Goal: Transaction & Acquisition: Purchase product/service

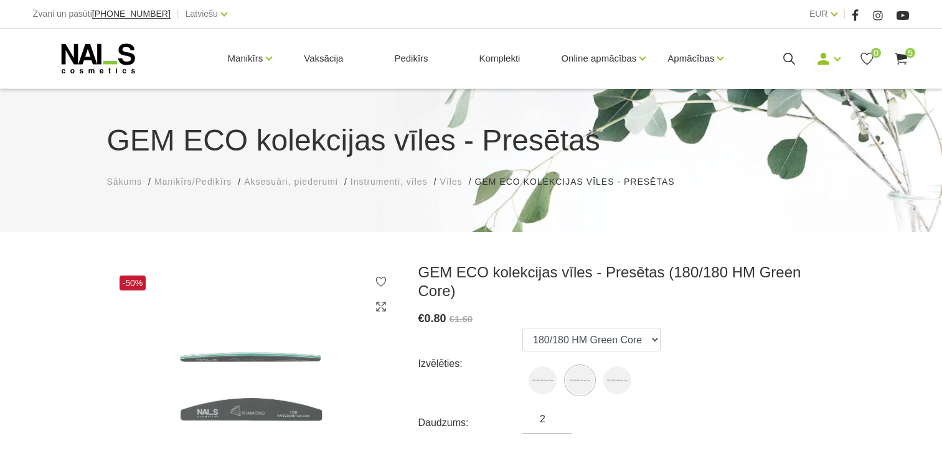
select select "4290"
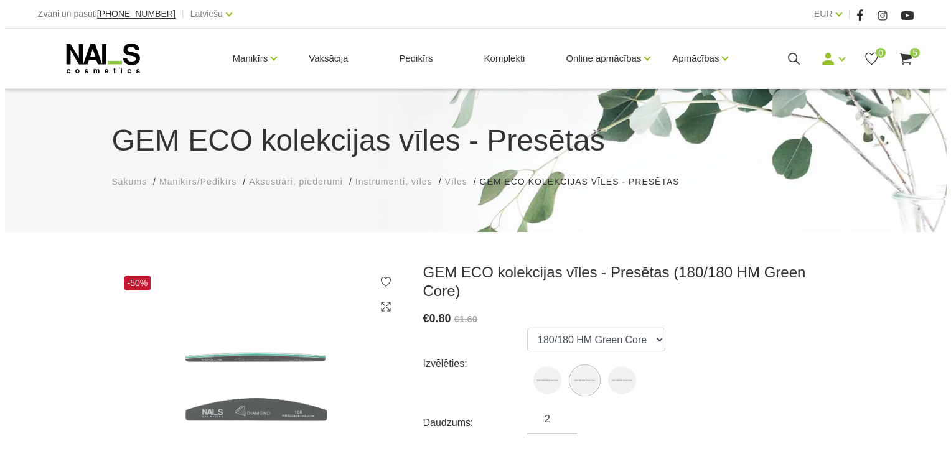
scroll to position [124, 0]
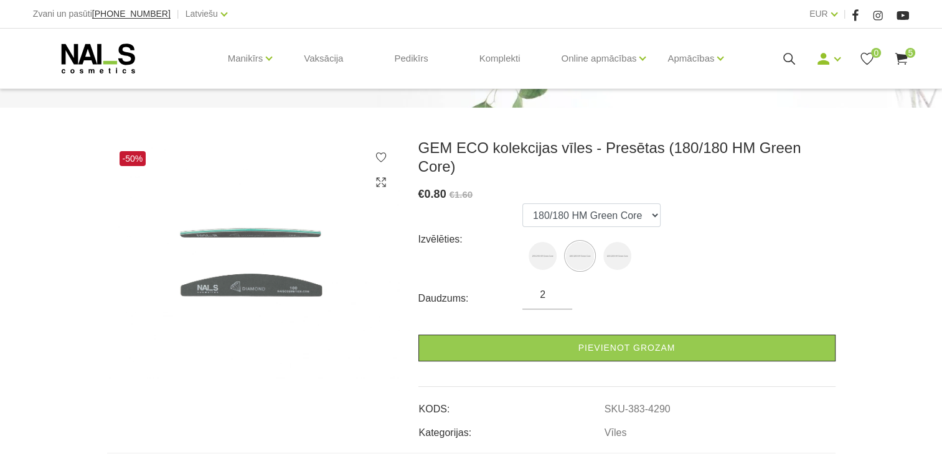
click at [903, 54] on icon at bounding box center [901, 59] width 16 height 16
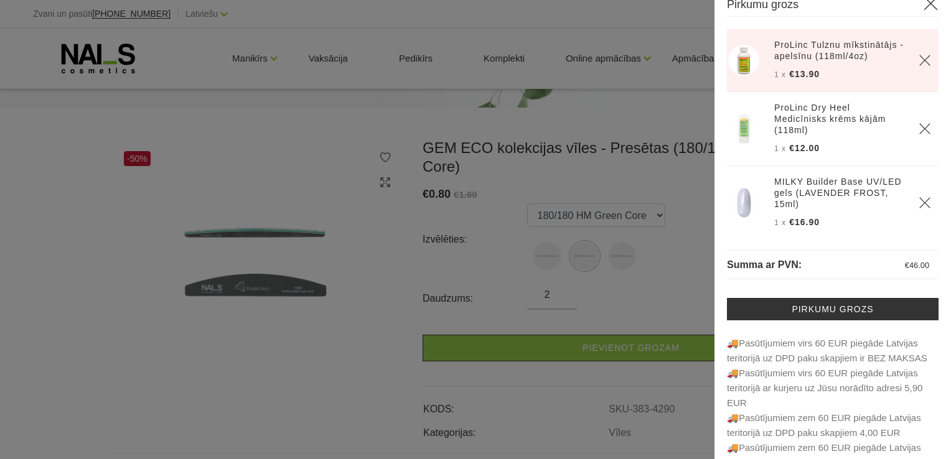
scroll to position [0, 0]
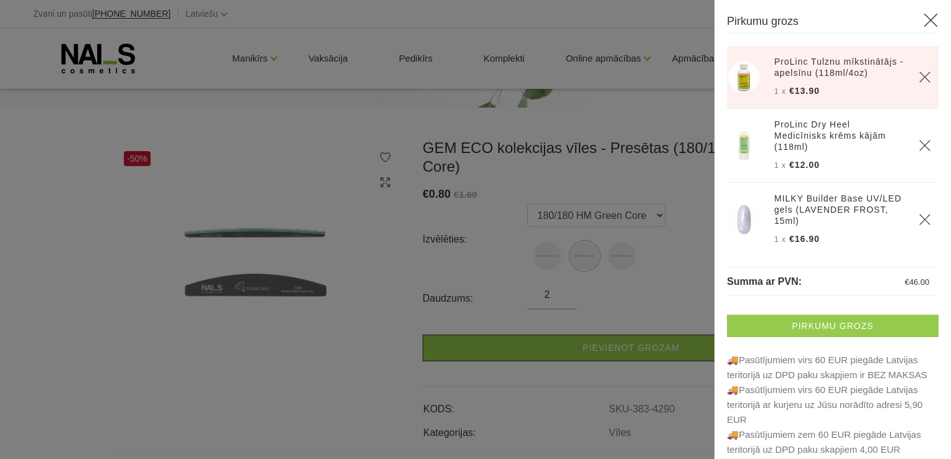
click at [841, 329] on link "Pirkumu grozs" at bounding box center [833, 326] width 212 height 22
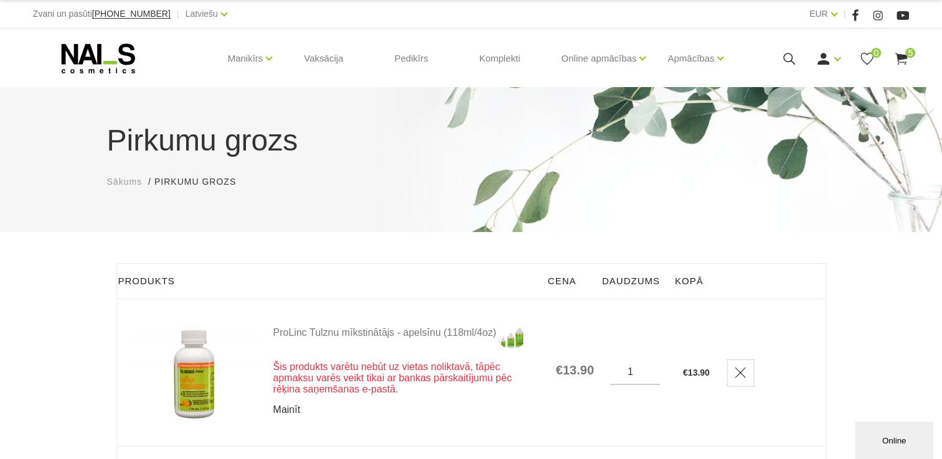
click at [289, 415] on link "Mainīt" at bounding box center [406, 410] width 266 height 10
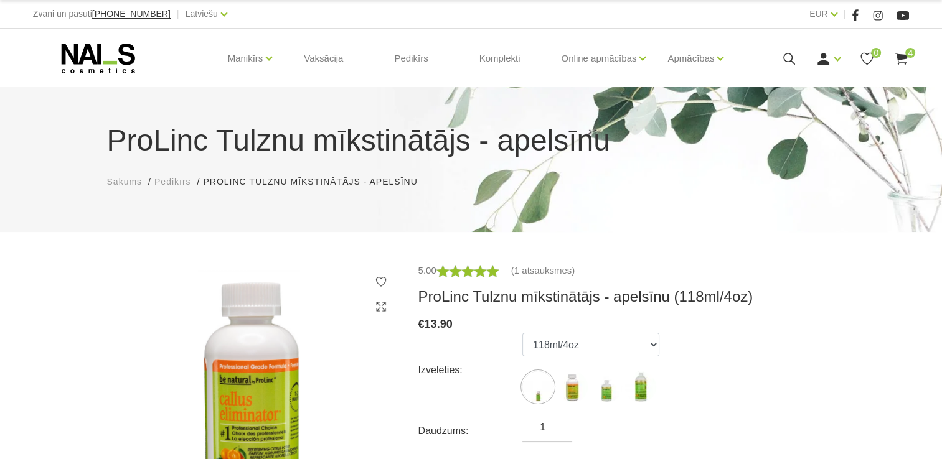
scroll to position [187, 0]
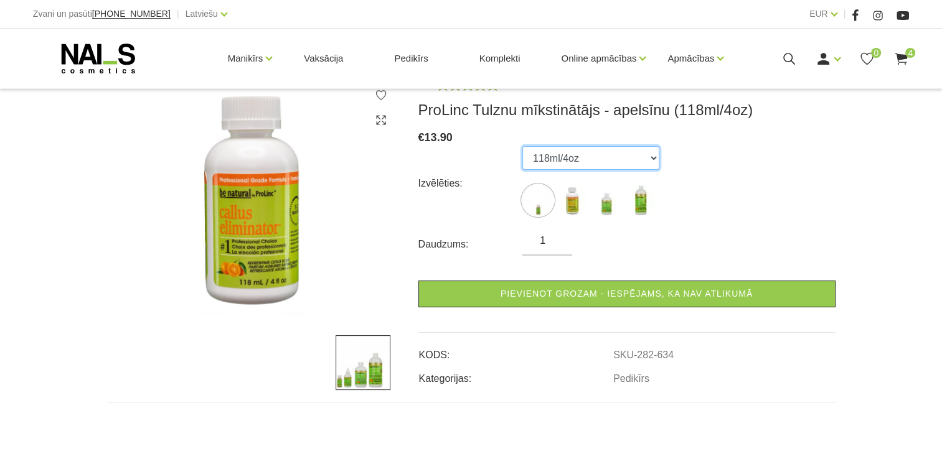
click at [655, 154] on select "29ml/1oz 118ml/4oz 532ml/18oz 1020ml/34oz" at bounding box center [590, 158] width 137 height 24
select select "635"
click at [522, 146] on select "29ml/1oz 118ml/4oz 532ml/18oz 1020ml/34oz" at bounding box center [590, 158] width 137 height 24
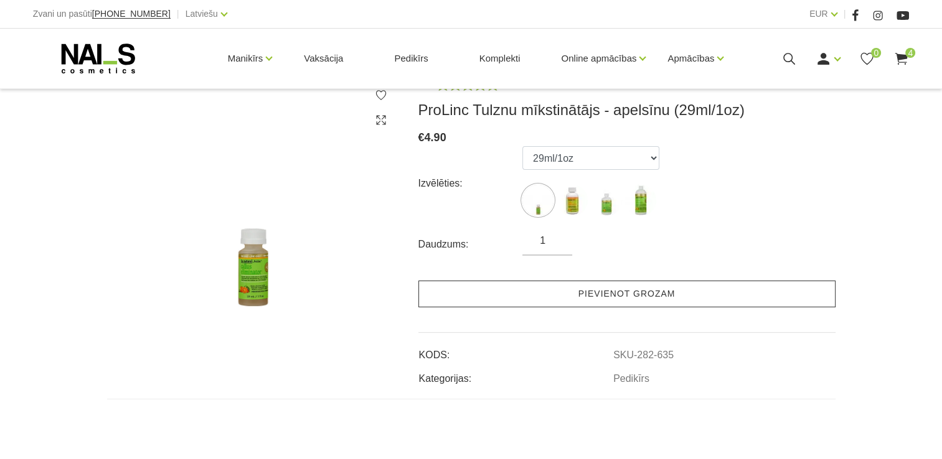
click at [632, 300] on link "Pievienot grozam" at bounding box center [626, 294] width 417 height 27
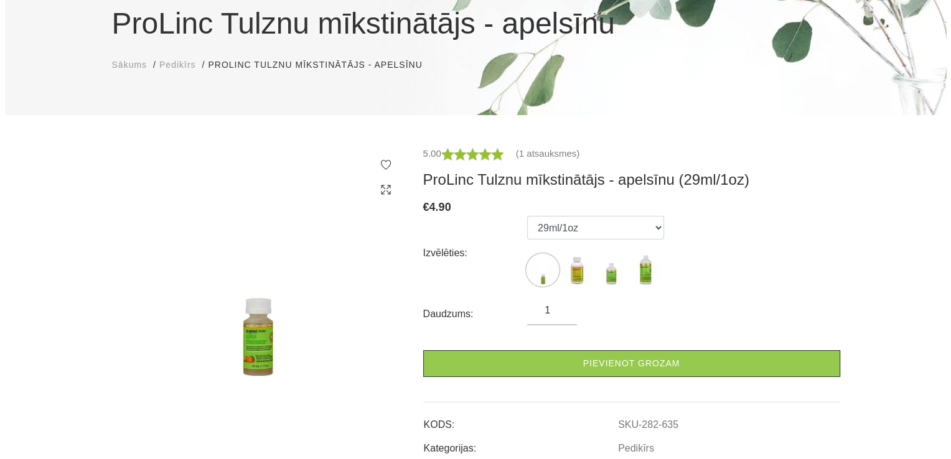
scroll to position [0, 0]
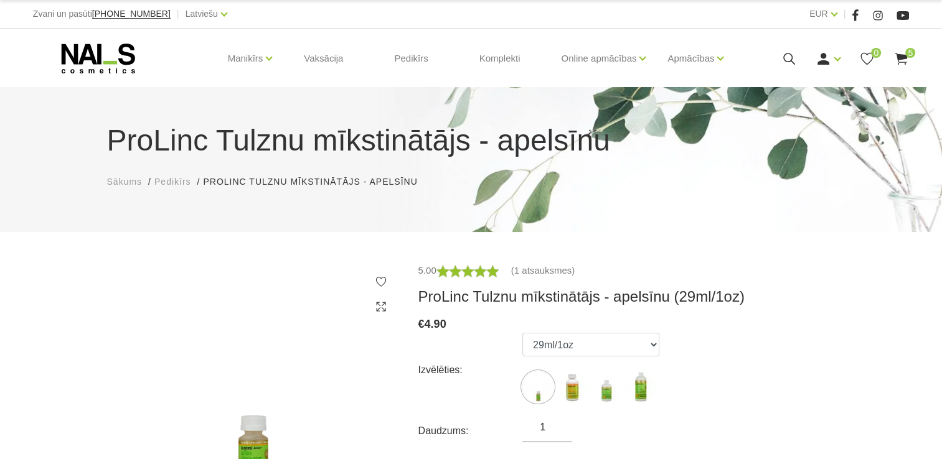
click at [904, 55] on use at bounding box center [901, 59] width 12 height 12
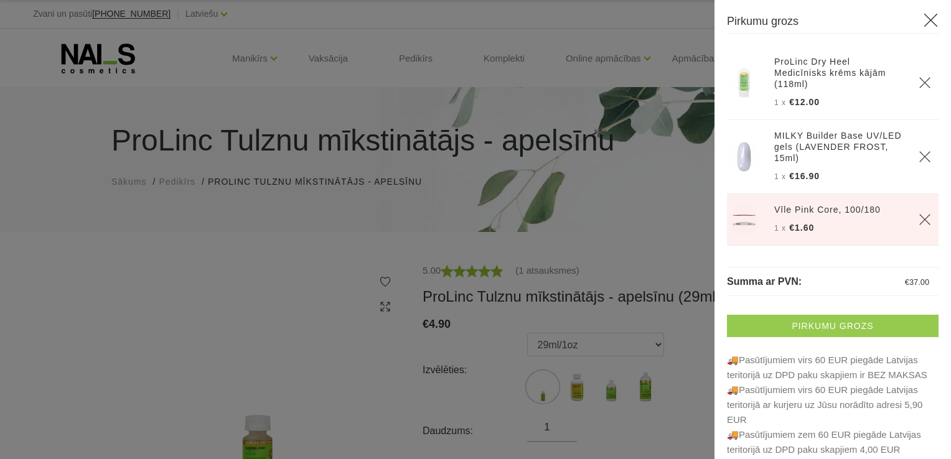
click at [811, 324] on link "Pirkumu grozs" at bounding box center [833, 326] width 212 height 22
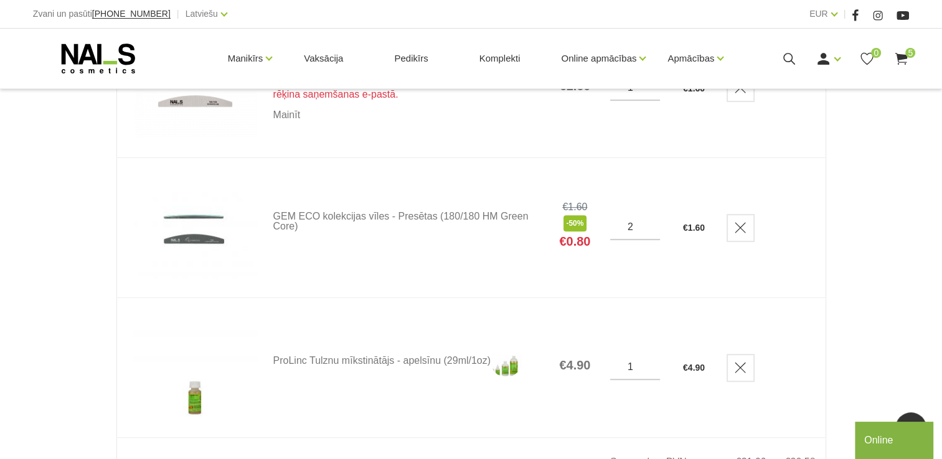
scroll to position [809, 0]
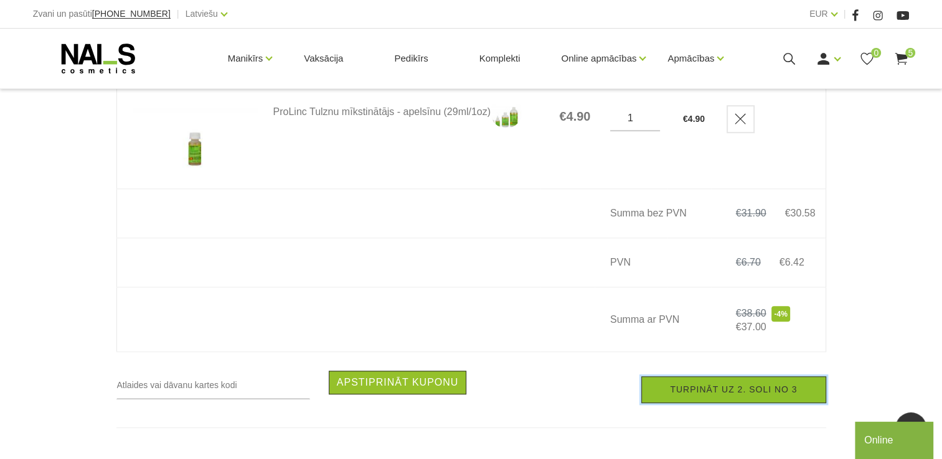
click at [724, 394] on link "Turpināt uz 2. soli no 3" at bounding box center [733, 389] width 184 height 27
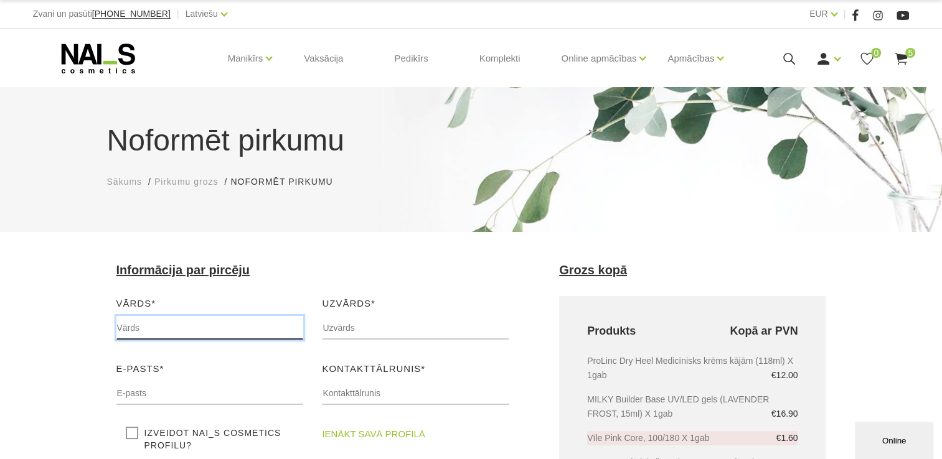
click at [136, 325] on input "text" at bounding box center [209, 328] width 187 height 24
type input "Andželika"
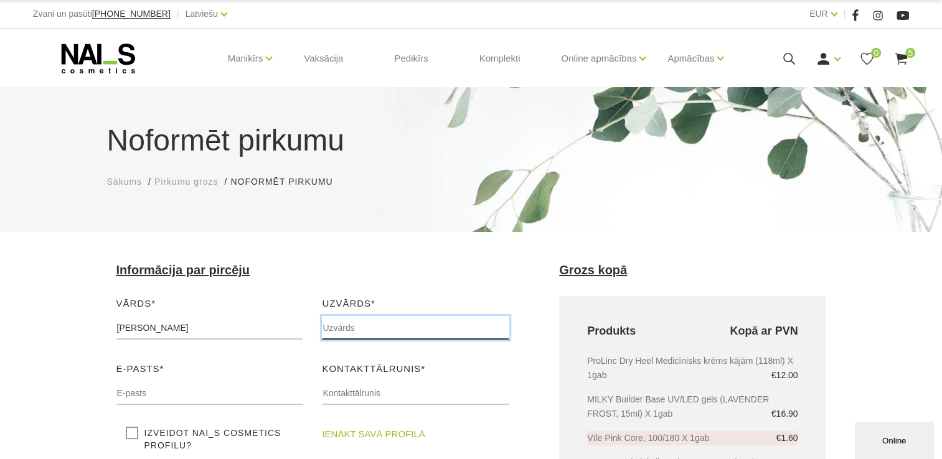
click at [360, 325] on input "text" at bounding box center [415, 328] width 187 height 24
type input "kijko"
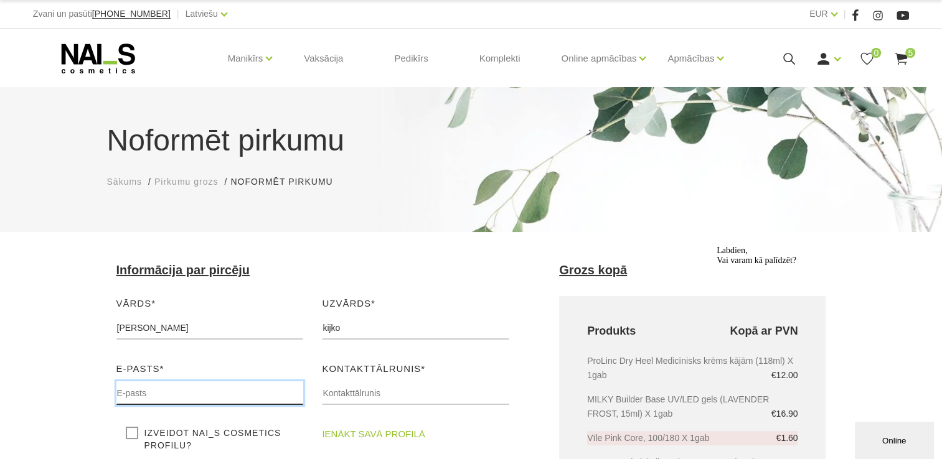
click at [127, 396] on input "text" at bounding box center [209, 393] width 187 height 24
type input "angelly.k@inbox.lv"
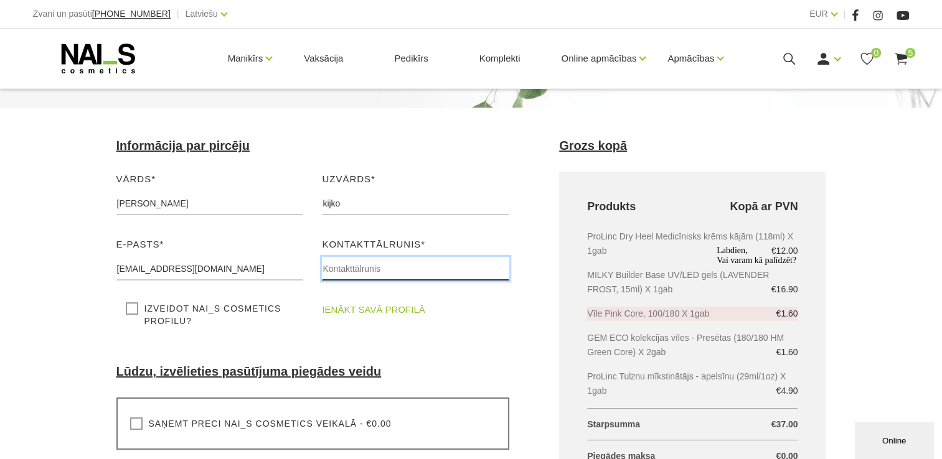
click at [362, 268] on input "text" at bounding box center [415, 269] width 187 height 24
type input "26349197"
click at [358, 310] on link "ienākt savā profilā" at bounding box center [373, 309] width 103 height 15
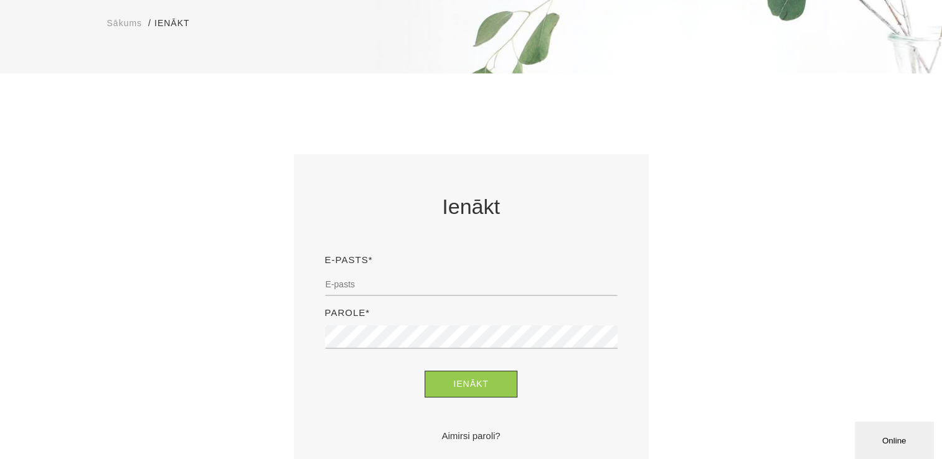
scroll to position [311, 0]
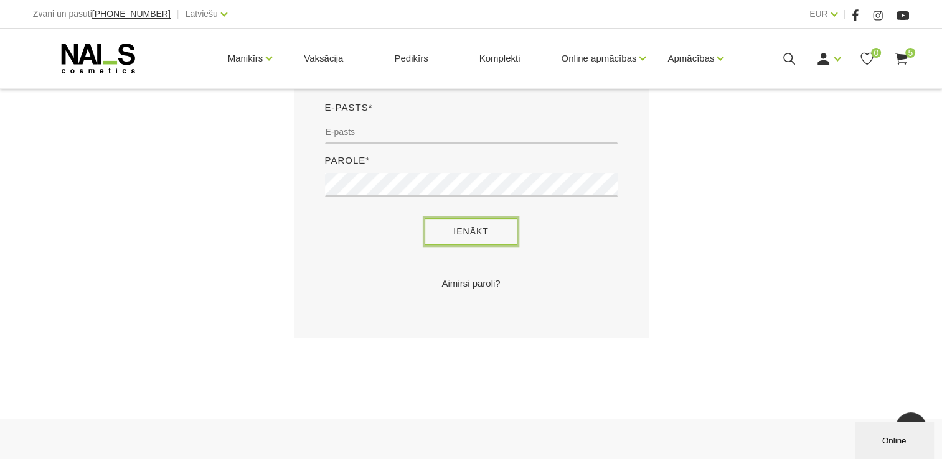
click at [443, 233] on button "Ienākt" at bounding box center [470, 231] width 93 height 27
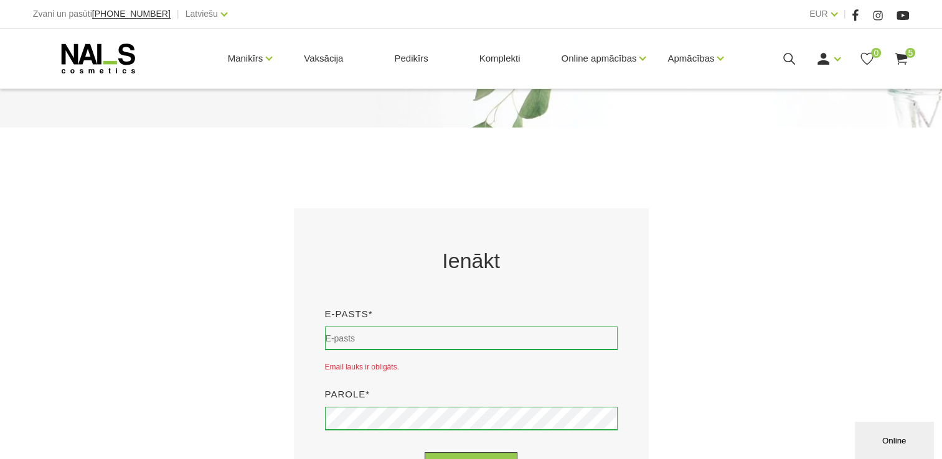
scroll to position [249, 0]
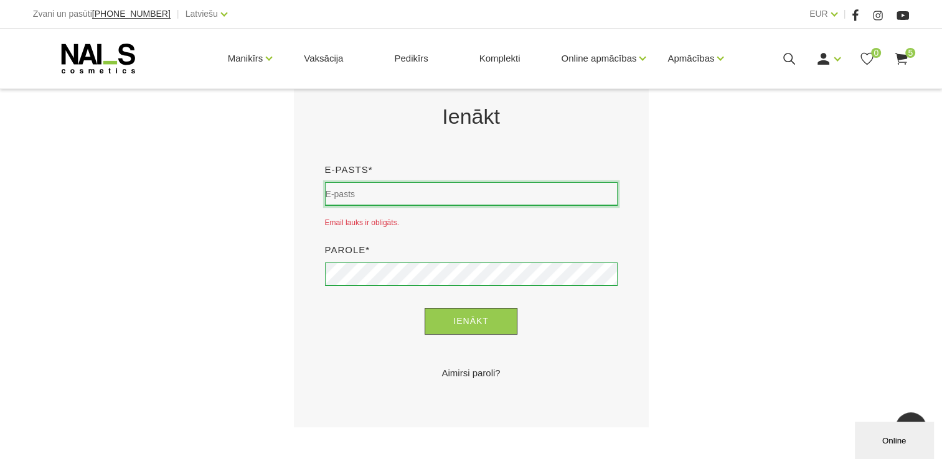
click at [369, 194] on input "email" at bounding box center [471, 194] width 292 height 24
type input "angelly.k@inbox.lv"
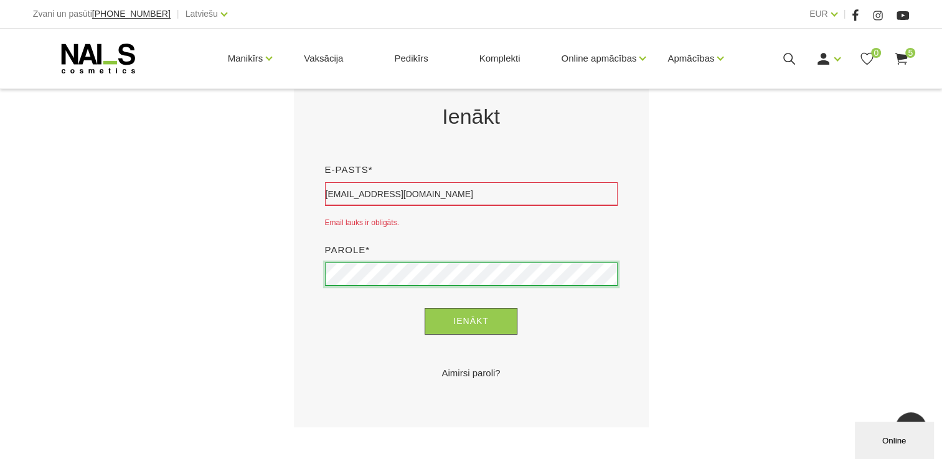
click at [424, 308] on button "Ienākt" at bounding box center [470, 321] width 93 height 27
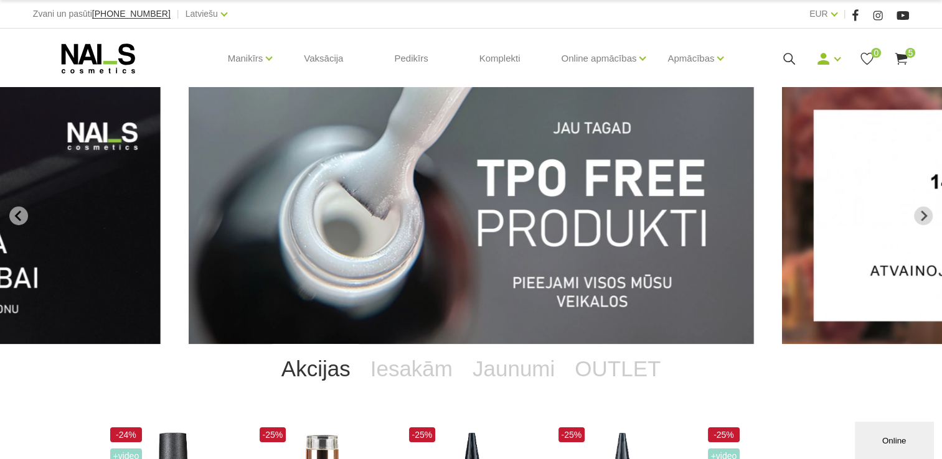
click at [905, 58] on use at bounding box center [901, 59] width 12 height 12
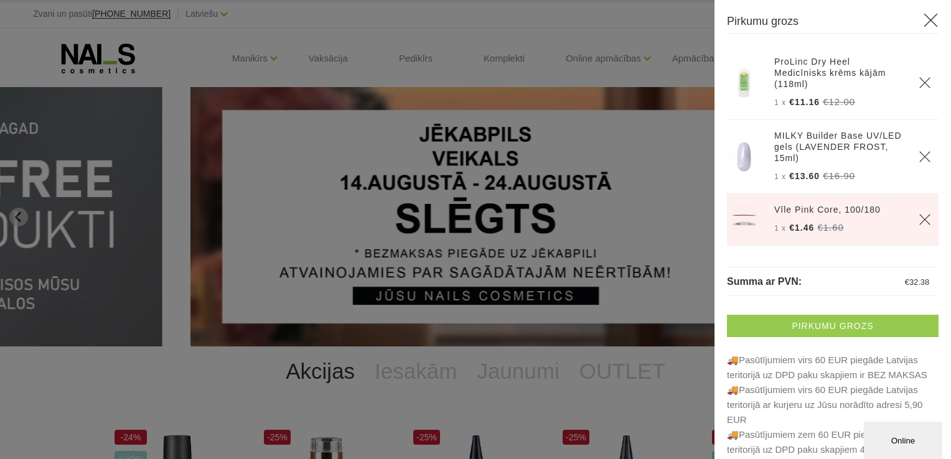
click at [820, 322] on link "Pirkumu grozs" at bounding box center [833, 326] width 212 height 22
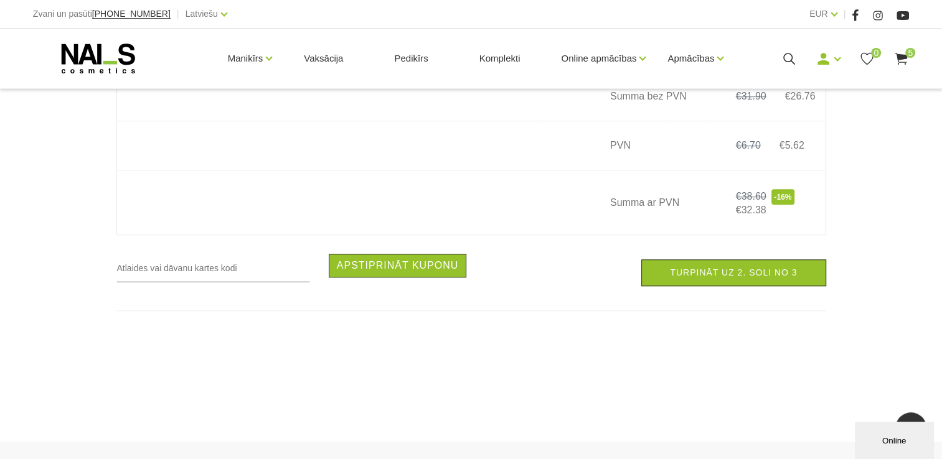
scroll to position [933, 0]
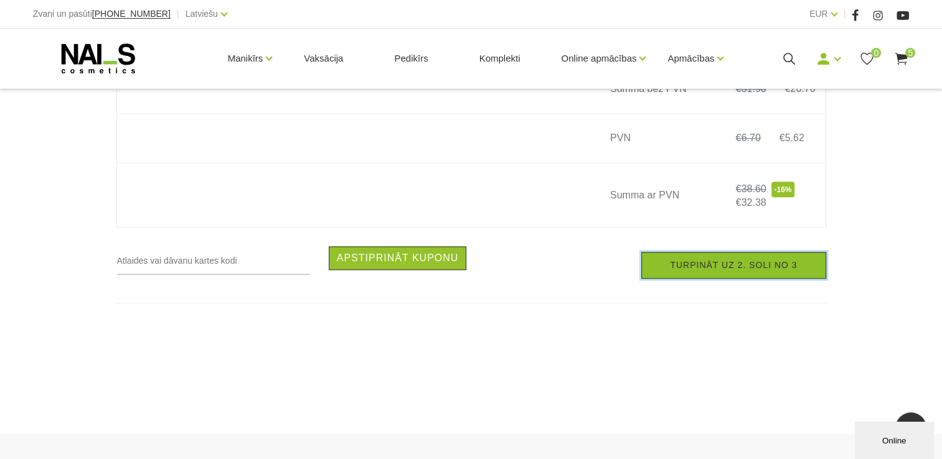
click at [747, 276] on link "Turpināt uz 2. soli no 3" at bounding box center [733, 265] width 184 height 27
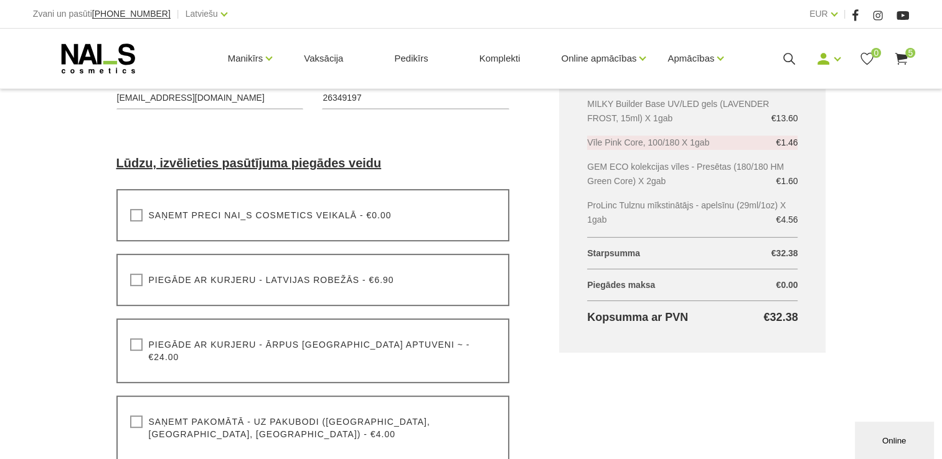
scroll to position [311, 0]
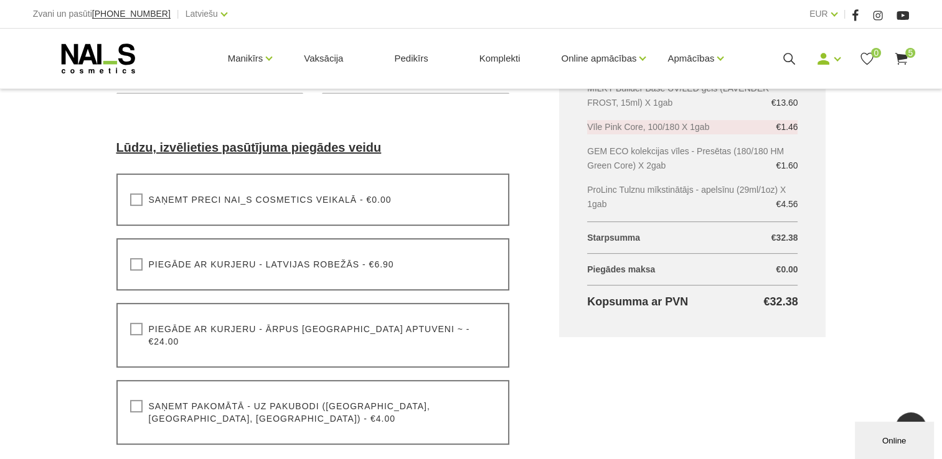
click at [139, 400] on label "Saņemt pakomātā - uz pakubodi ([GEOGRAPHIC_DATA], [GEOGRAPHIC_DATA], [GEOGRAPHI…" at bounding box center [313, 412] width 366 height 25
click at [0, 0] on input "Saņemt pakomātā - uz pakubodi ([GEOGRAPHIC_DATA], [GEOGRAPHIC_DATA], [GEOGRAPHI…" at bounding box center [0, 0] width 0 height 0
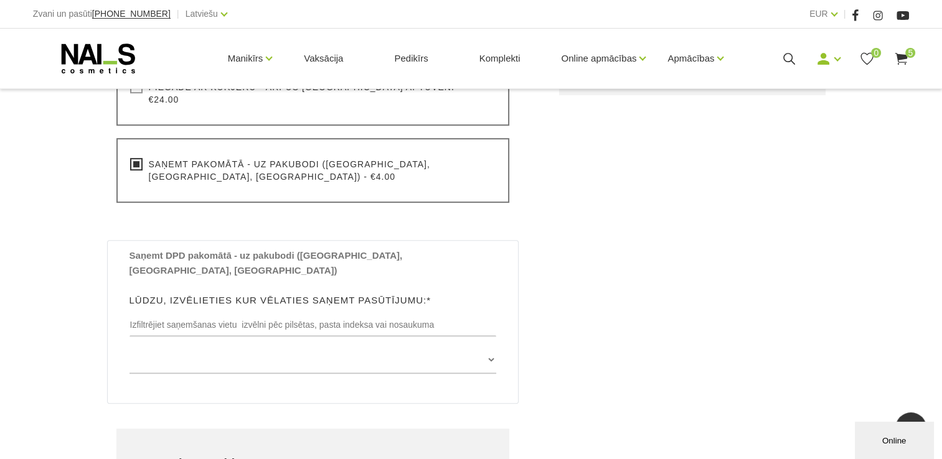
scroll to position [560, 0]
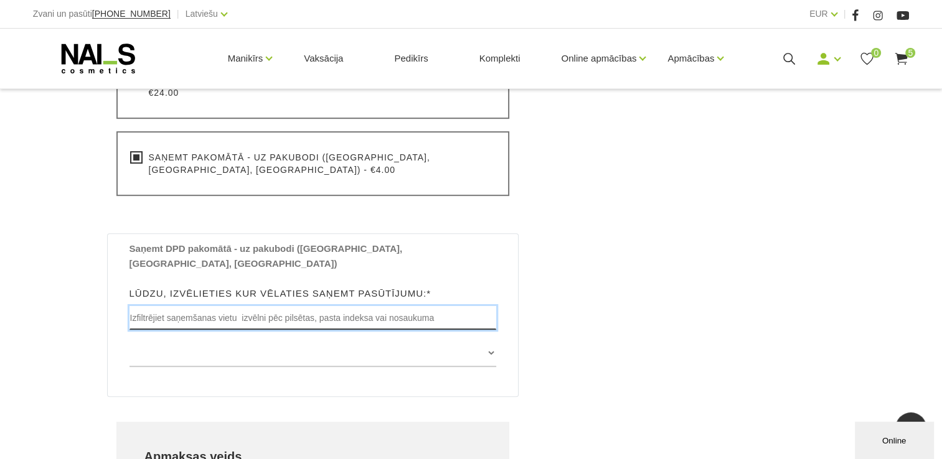
click at [416, 306] on input "text" at bounding box center [312, 318] width 367 height 24
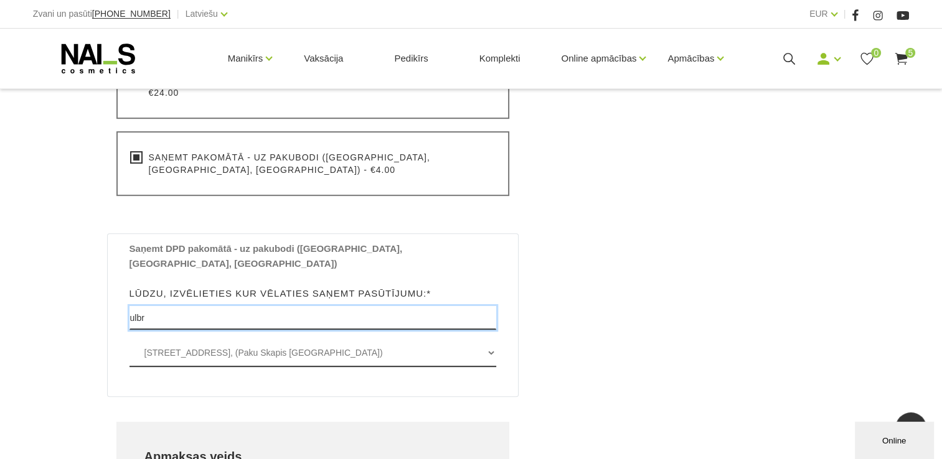
type input "ulbr"
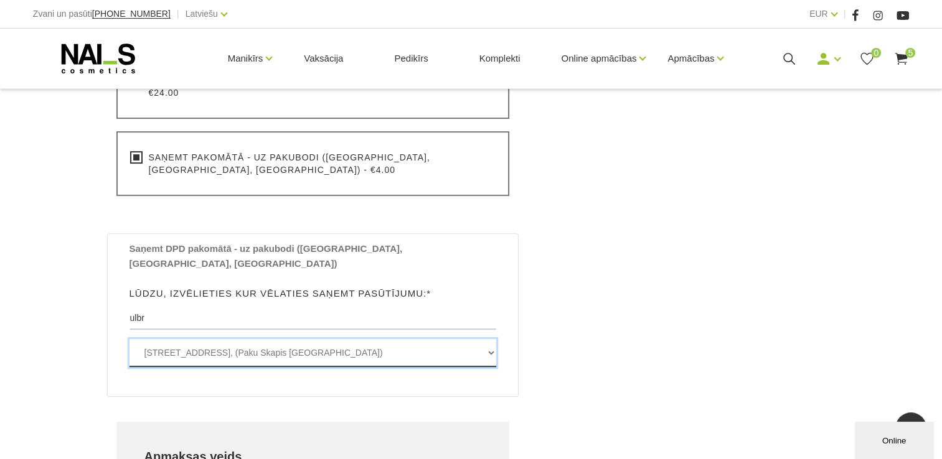
click at [327, 339] on select "[STREET_ADDRESS], (Paku Skapis [GEOGRAPHIC_DATA]) [STREET_ADDRESS], ([GEOGRAPHI…" at bounding box center [312, 353] width 367 height 28
click at [129, 339] on select "[STREET_ADDRESS], (Paku Skapis [GEOGRAPHIC_DATA]) [STREET_ADDRESS], ([GEOGRAPHI…" at bounding box center [312, 353] width 367 height 28
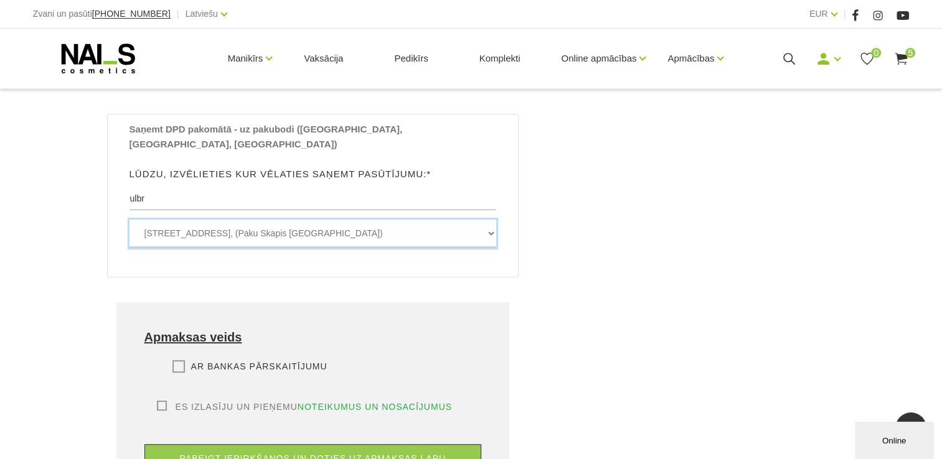
scroll to position [685, 0]
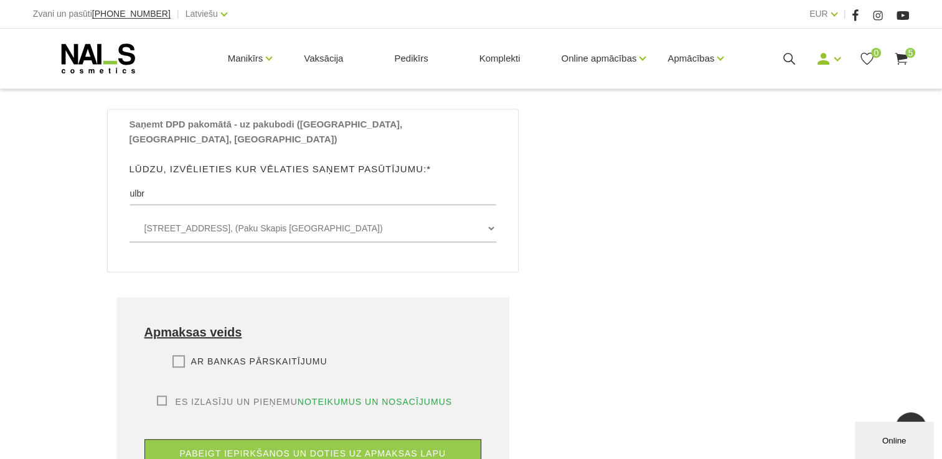
click at [180, 355] on label "Ar bankas pārskaitījumu" at bounding box center [249, 361] width 155 height 12
click at [0, 0] on input "Ar bankas pārskaitījumu" at bounding box center [0, 0] width 0 height 0
click at [161, 396] on label "Es izlasīju un pieņemu noteikumus un nosacījumus" at bounding box center [305, 402] width 296 height 12
click at [0, 0] on input "Es izlasīju un pieņemu noteikumus un nosacījumus" at bounding box center [0, 0] width 0 height 0
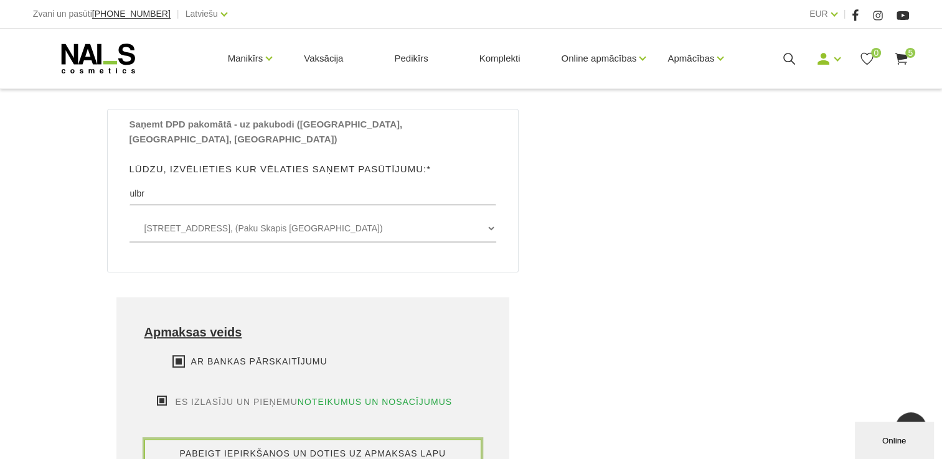
click at [274, 439] on button "pabeigt iepirkšanos un doties uz apmaksas lapu" at bounding box center [312, 453] width 337 height 29
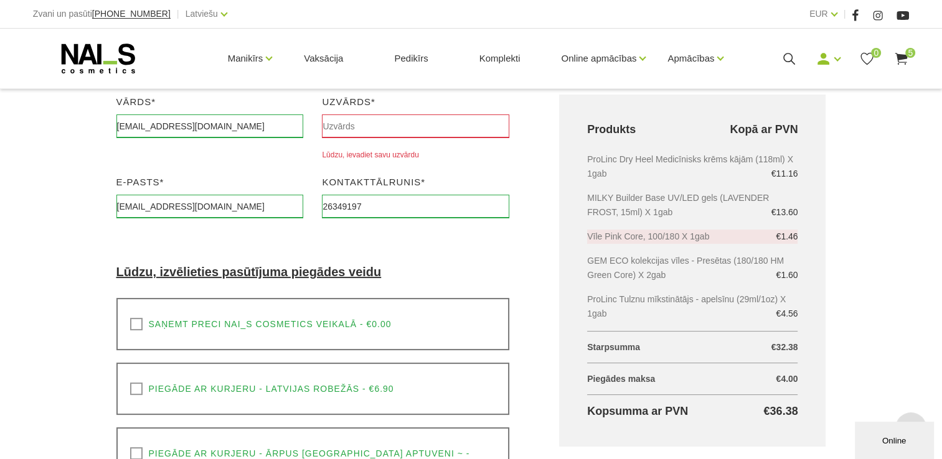
scroll to position [201, 0]
click at [348, 126] on input "text" at bounding box center [415, 127] width 187 height 24
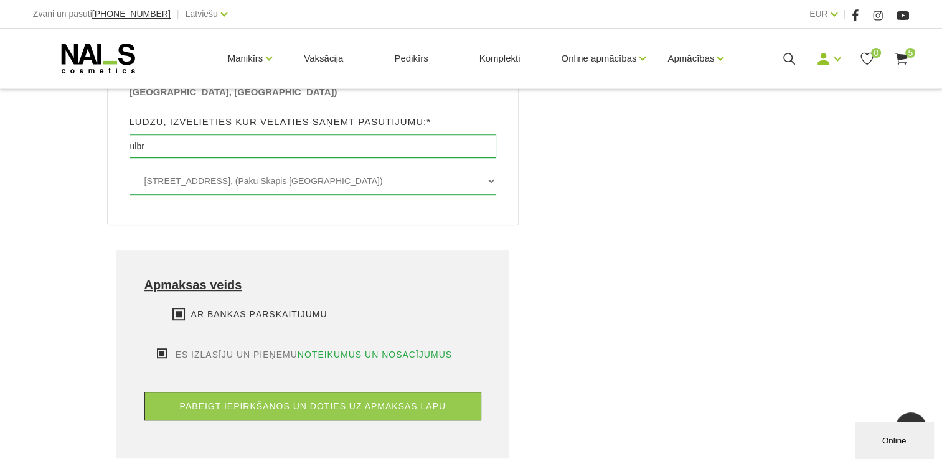
scroll to position [761, 0]
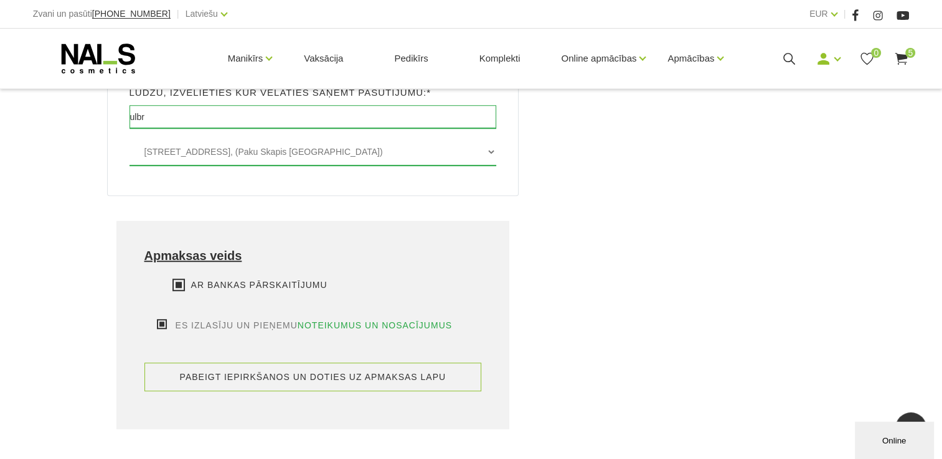
type input "[PERSON_NAME]"
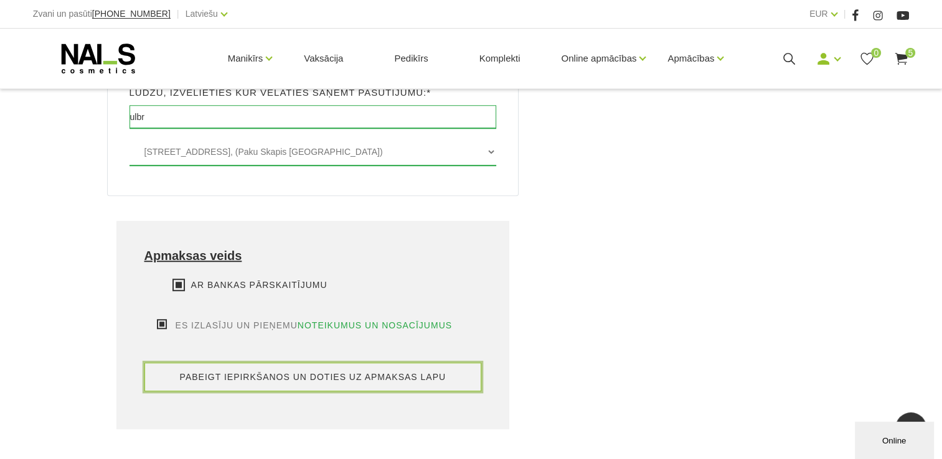
click at [287, 363] on button "pabeigt iepirkšanos un doties uz apmaksas lapu" at bounding box center [312, 377] width 337 height 29
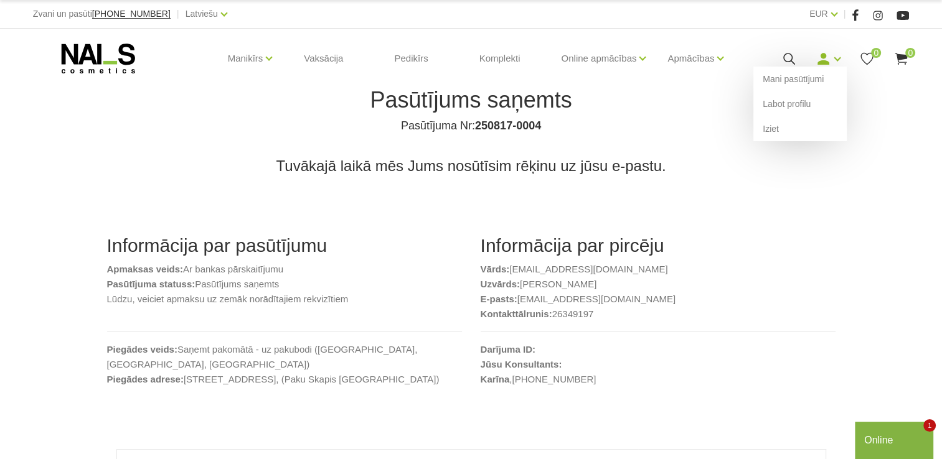
click at [831, 58] on link at bounding box center [823, 59] width 16 height 16
click at [824, 63] on use at bounding box center [823, 59] width 12 height 12
click at [774, 129] on link "Iziet" at bounding box center [799, 128] width 93 height 25
